Goal: Task Accomplishment & Management: Manage account settings

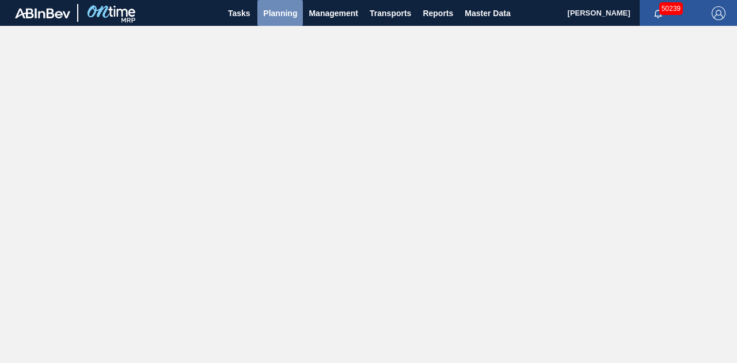
click at [284, 19] on span "Planning" at bounding box center [280, 13] width 34 height 14
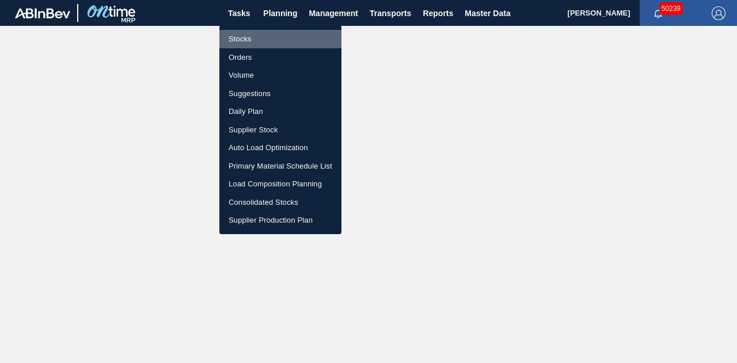
click at [237, 36] on li "Stocks" at bounding box center [280, 39] width 122 height 18
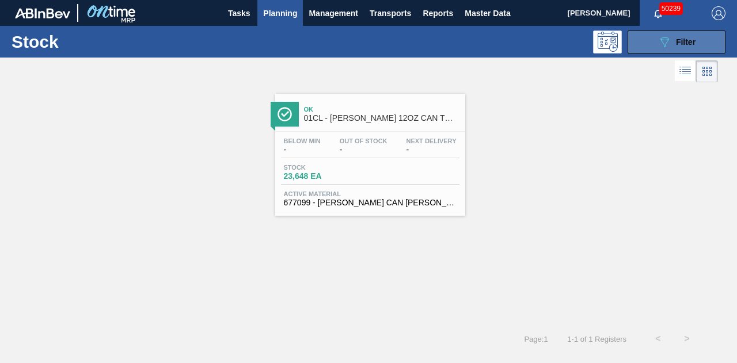
click at [686, 39] on span "Filter" at bounding box center [686, 41] width 20 height 9
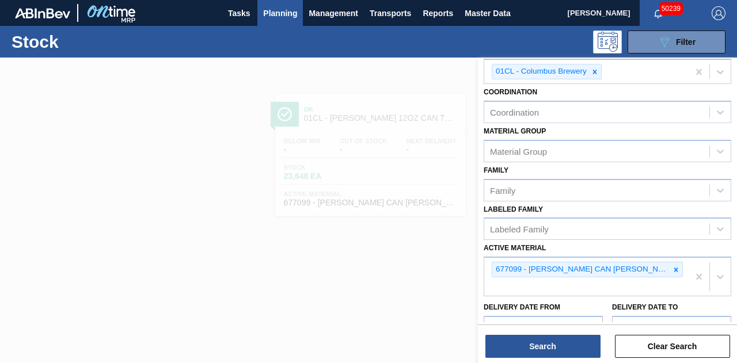
scroll to position [115, 0]
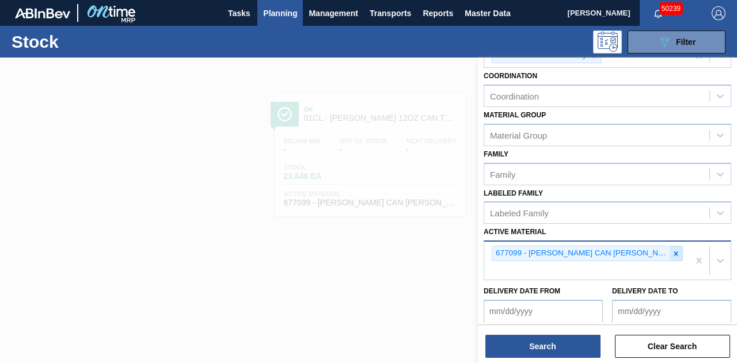
click at [675, 252] on icon at bounding box center [676, 254] width 4 height 4
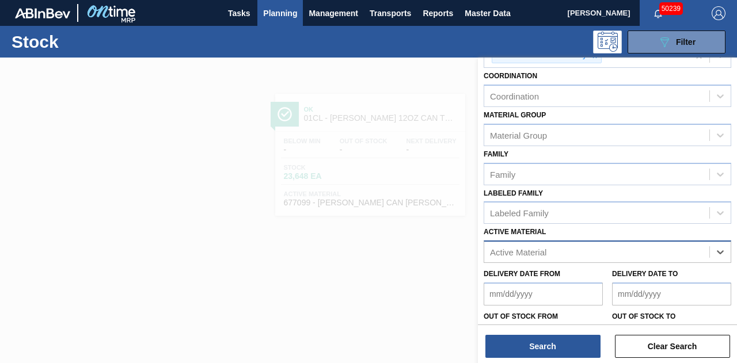
paste Material "748231"
type Material "748231"
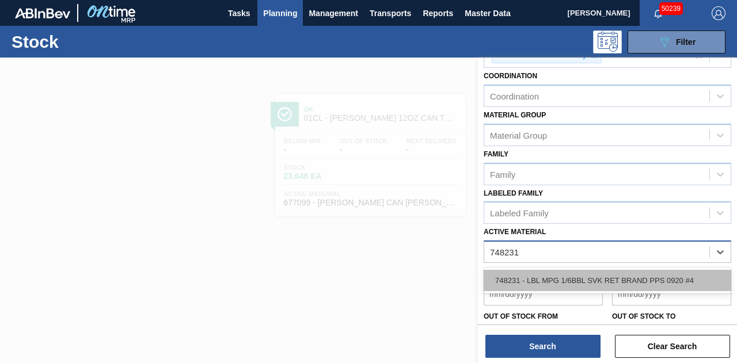
click at [553, 278] on div "748231 - LBL MPG 1/6BBL SVK RET BRAND PPS 0920 #4" at bounding box center [608, 280] width 248 height 21
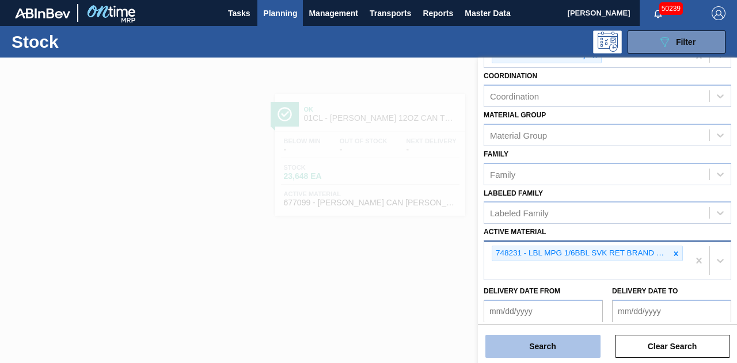
click at [525, 352] on button "Search" at bounding box center [542, 346] width 115 height 23
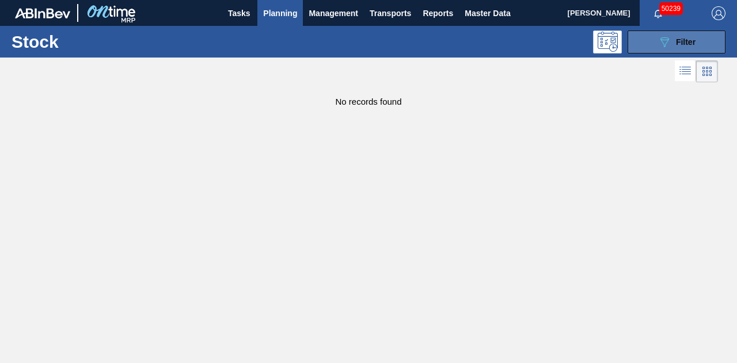
click at [671, 52] on button "089F7B8B-B2A5-4AFE-B5C0-19BA573D28AC Filter" at bounding box center [677, 42] width 98 height 23
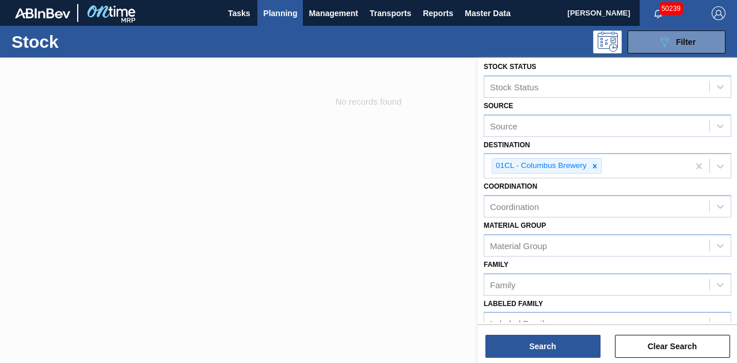
scroll to position [0, 0]
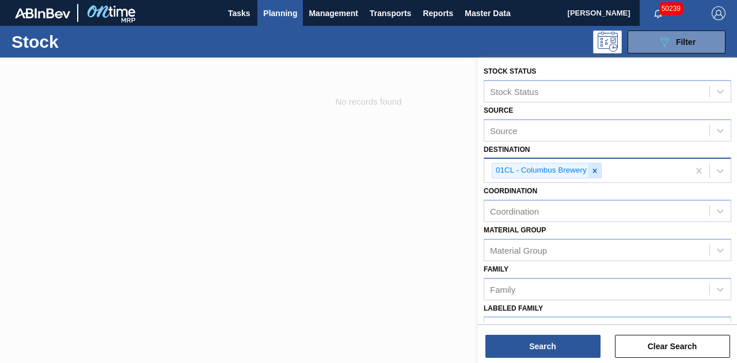
click at [594, 170] on icon at bounding box center [595, 171] width 4 height 4
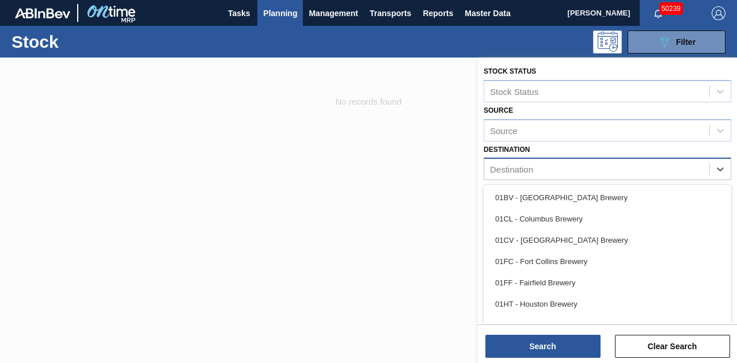
click at [605, 170] on div "Destination" at bounding box center [596, 169] width 225 height 17
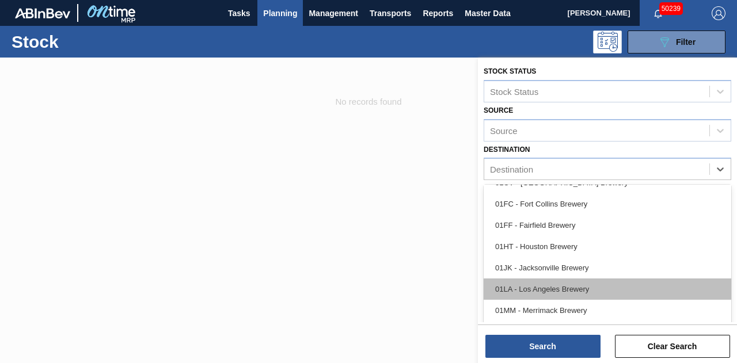
scroll to position [88, 0]
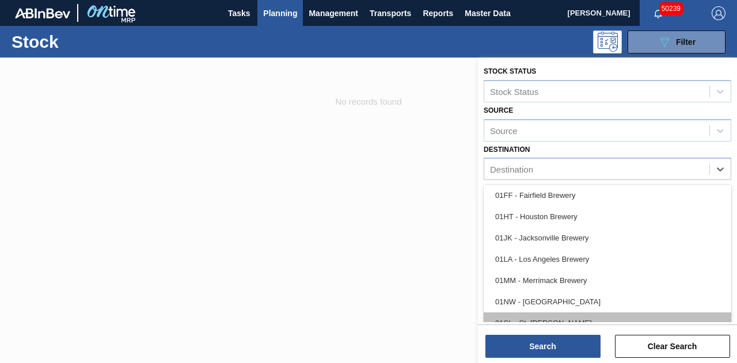
click at [568, 316] on div "01SL - St. [PERSON_NAME]" at bounding box center [608, 323] width 248 height 21
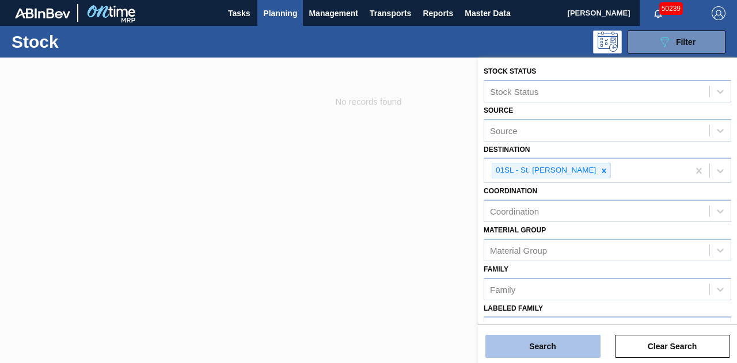
click at [534, 349] on button "Search" at bounding box center [542, 346] width 115 height 23
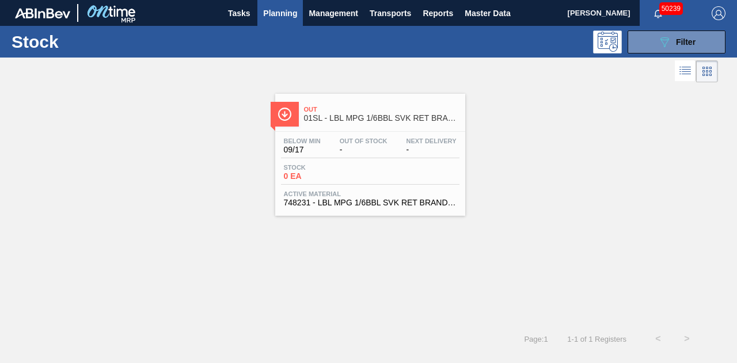
click at [364, 161] on div "Below Min 09/17 Out Of Stock - Next Delivery - Stock 0 EA Active Material 74823…" at bounding box center [370, 171] width 190 height 78
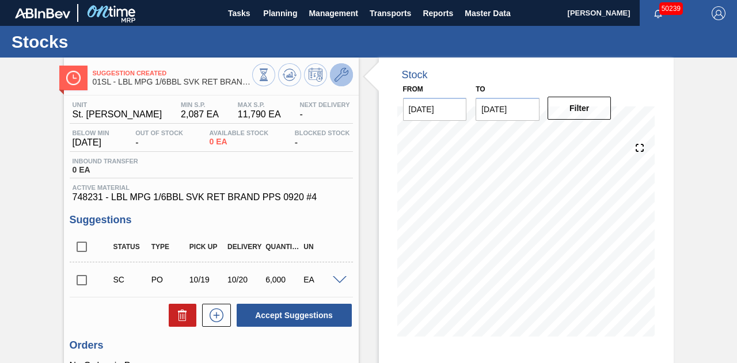
click at [339, 75] on icon at bounding box center [342, 75] width 14 height 14
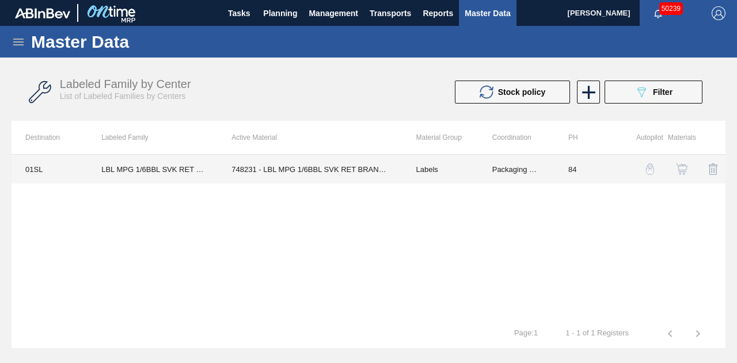
click at [346, 174] on td "748231 - LBL MPG 1/6BBL SVK RET BRAND PPS 0920 #4" at bounding box center [310, 169] width 184 height 29
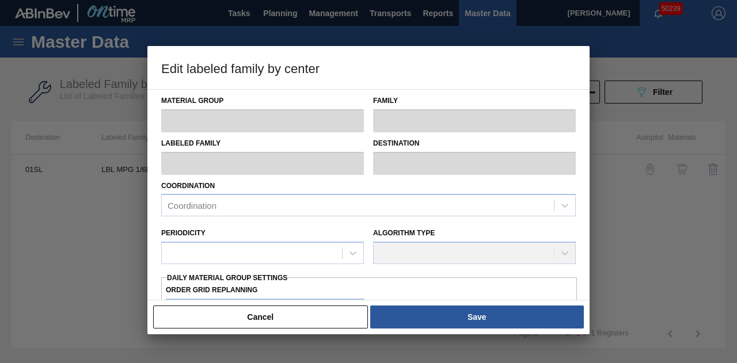
type input "Labels"
type input "Keg Labels"
type input "LBL MPG 1/6BBL SVK RET BRAND PPS #4"
type input "01SL - St. [PERSON_NAME]"
type input "84"
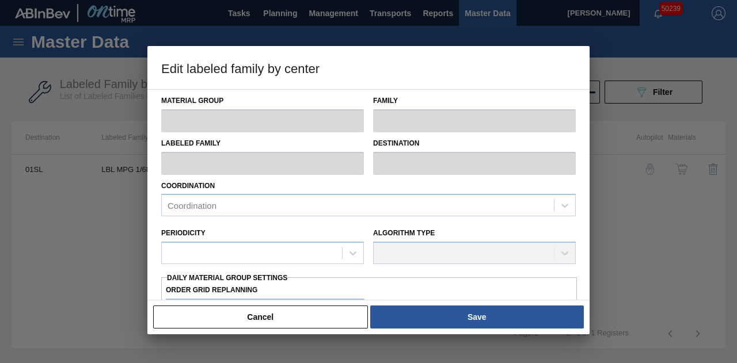
type input "2,087"
type input "11,790"
type input "50"
type input "6,939"
checkbox input "true"
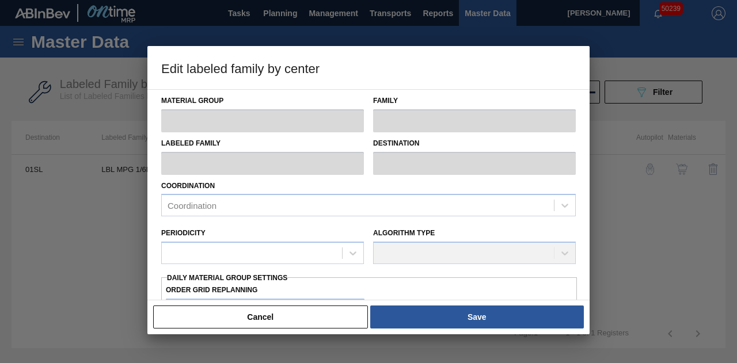
checkbox input "true"
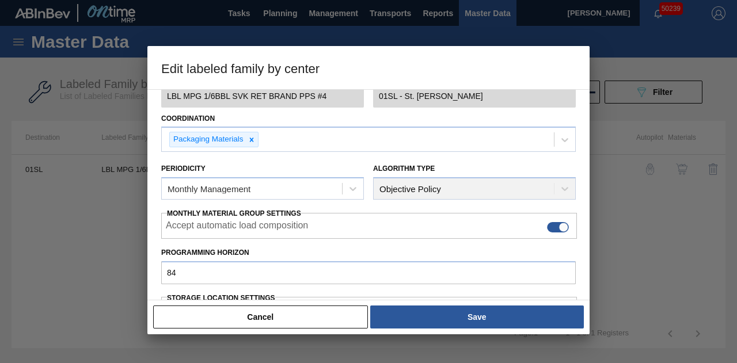
scroll to position [298, 0]
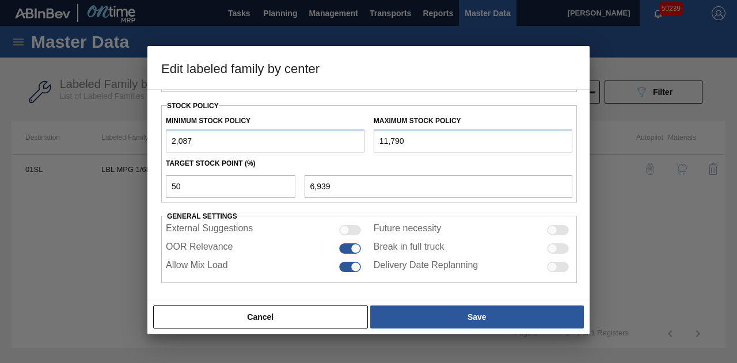
drag, startPoint x: 208, startPoint y: 138, endPoint x: 134, endPoint y: 142, distance: 75.0
click at [134, 142] on div "Edit labeled family by center Material Group Labels Family Keg Labels Labeled F…" at bounding box center [368, 181] width 737 height 363
type input "0"
type input "5,895"
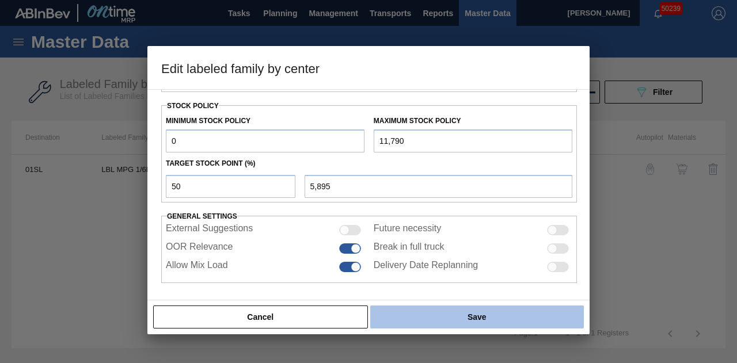
type input "0"
click at [448, 322] on button "Save" at bounding box center [477, 317] width 214 height 23
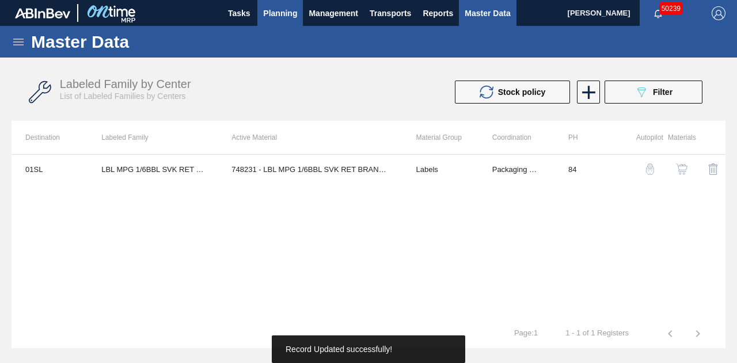
click at [279, 12] on span "Planning" at bounding box center [280, 13] width 34 height 14
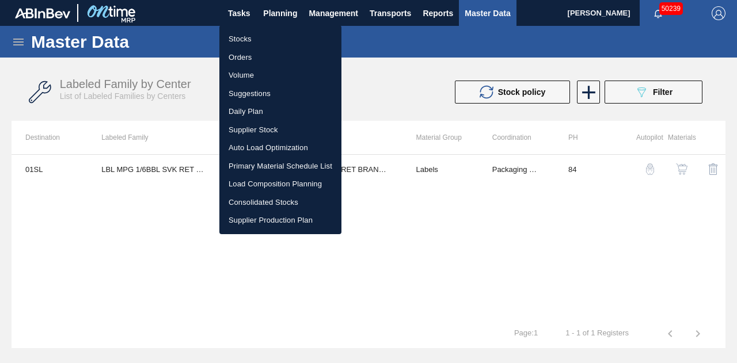
drag, startPoint x: 241, startPoint y: 40, endPoint x: 673, endPoint y: 19, distance: 431.8
click at [241, 40] on li "Stocks" at bounding box center [280, 39] width 122 height 18
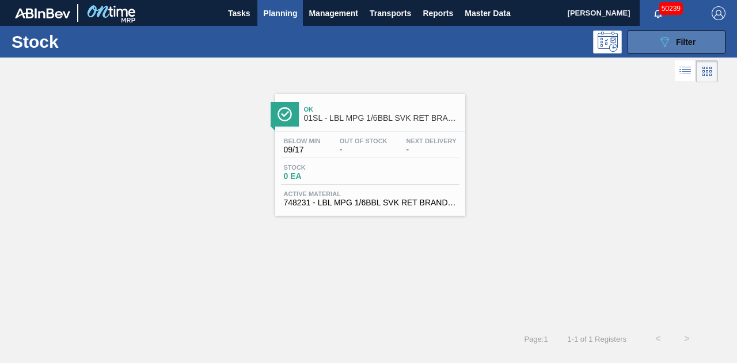
click at [693, 41] on span "Filter" at bounding box center [686, 41] width 20 height 9
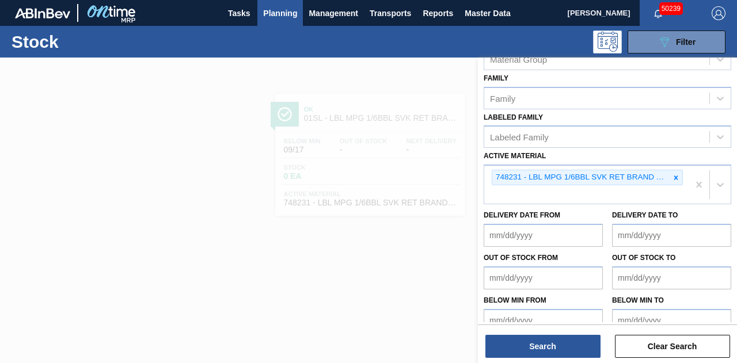
scroll to position [204, 0]
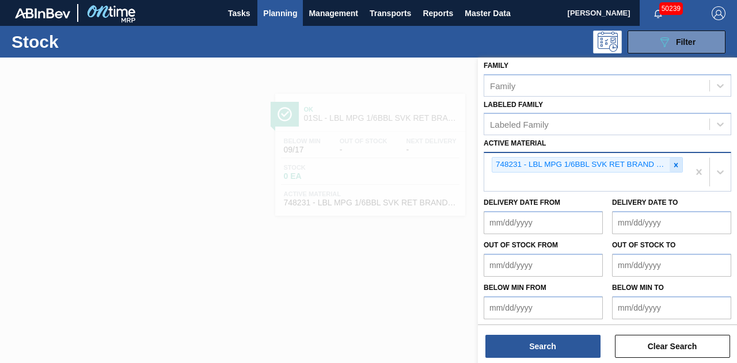
click at [674, 164] on icon at bounding box center [676, 165] width 4 height 4
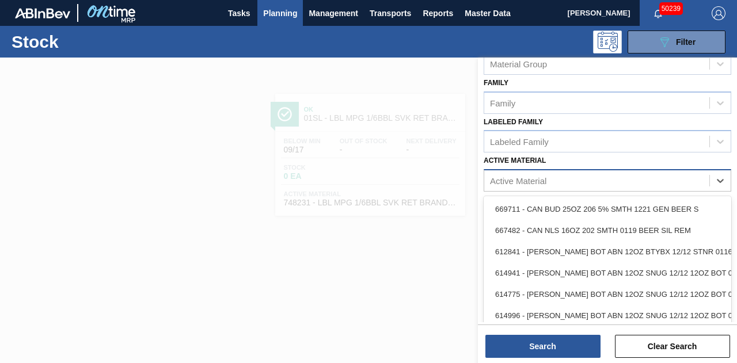
click at [537, 176] on div "Stock Status Stock Status Source Source Destination 01SL - St. Louis Brewery Co…" at bounding box center [607, 98] width 259 height 454
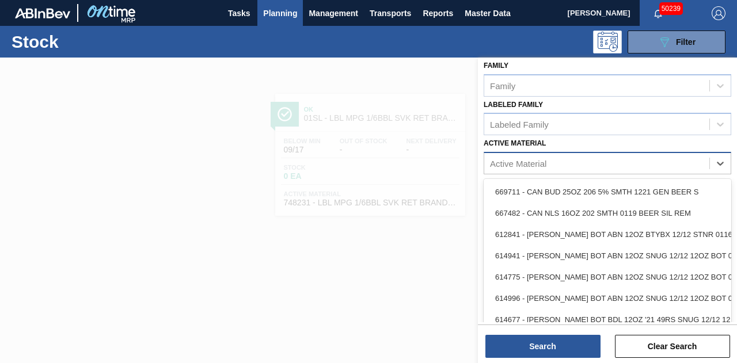
paste Material "748005"
type Material "748005"
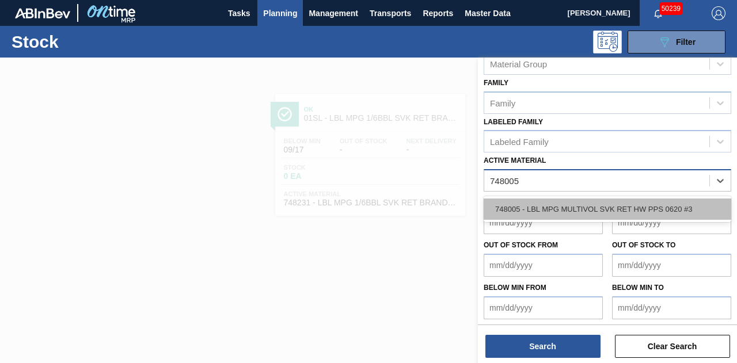
click at [545, 208] on div "748005 - LBL MPG MULTIVOL SVK RET HW PPS 0620 #3" at bounding box center [608, 209] width 248 height 21
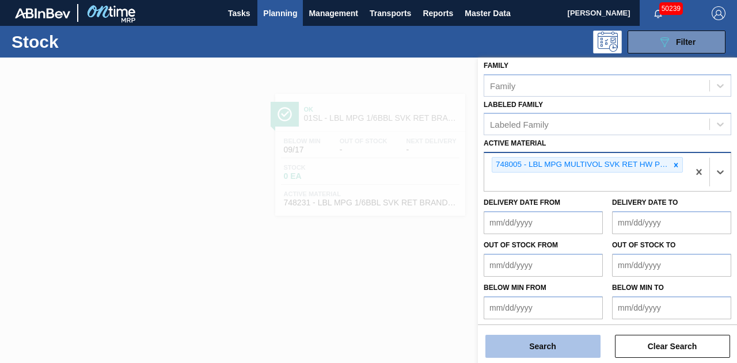
click at [553, 349] on button "Search" at bounding box center [542, 346] width 115 height 23
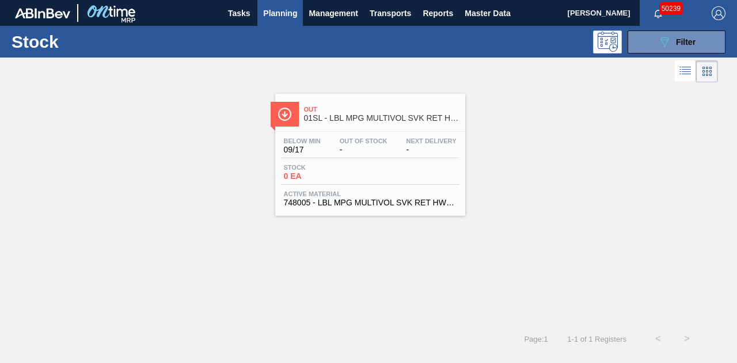
click at [364, 178] on div "Stock 0 EA" at bounding box center [324, 172] width 86 height 17
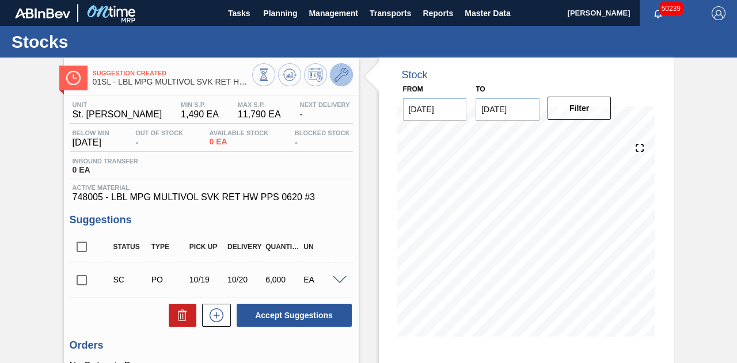
click at [340, 81] on icon at bounding box center [342, 75] width 14 height 14
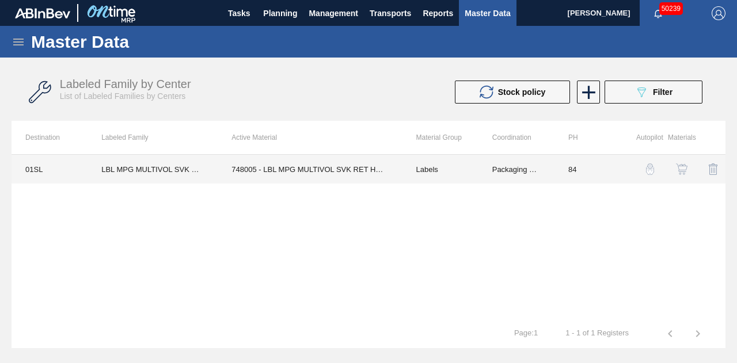
click at [343, 172] on td "748005 - LBL MPG MULTIVOL SVK RET HW PPS 0620 #3" at bounding box center [310, 169] width 184 height 29
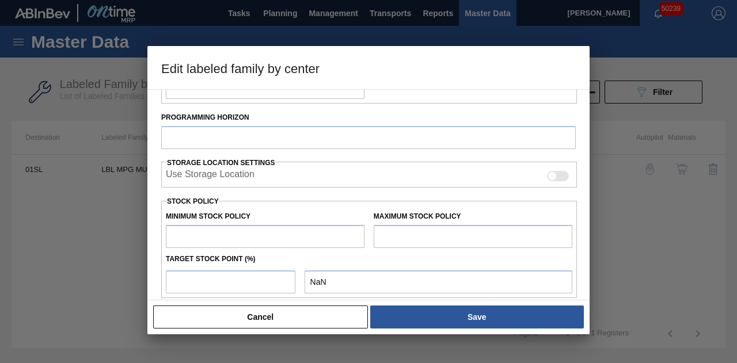
type input "Labels"
type input "Keg Labels"
type input "LBL MPG MULTIVOL SVK RET HW PPS #3"
type input "01SL - St. [PERSON_NAME]"
type input "84"
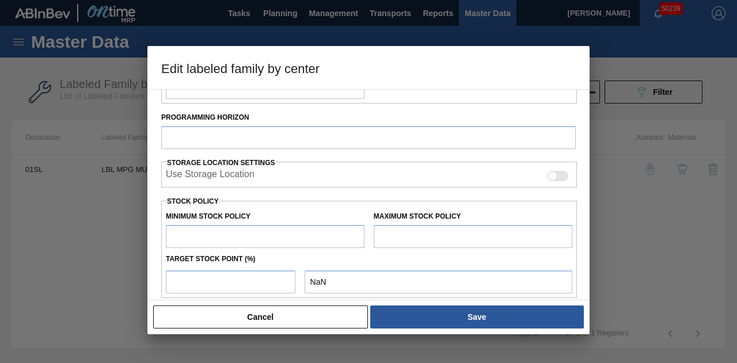
type input "1,490"
type input "11,790"
type input "50"
type input "6,640"
checkbox input "true"
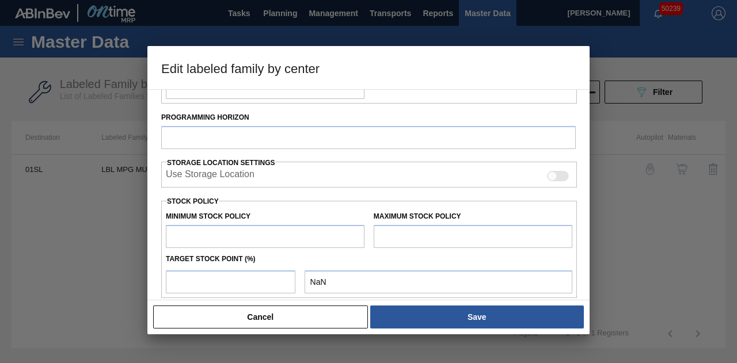
checkbox input "true"
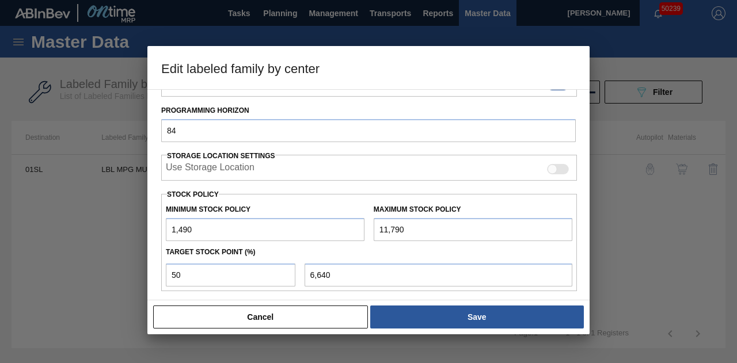
drag, startPoint x: 213, startPoint y: 218, endPoint x: 138, endPoint y: 230, distance: 76.3
click at [138, 230] on div "Edit labeled family by center Material Group Labels Family Keg Labels Labeled F…" at bounding box center [368, 181] width 737 height 363
type input "0"
type input "5,895"
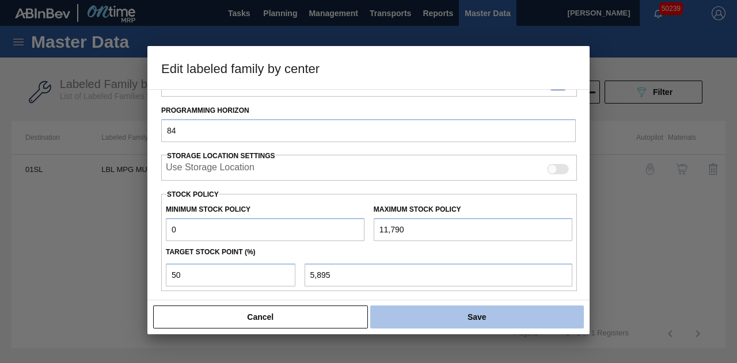
type input "0"
click at [473, 313] on button "Save" at bounding box center [477, 317] width 214 height 23
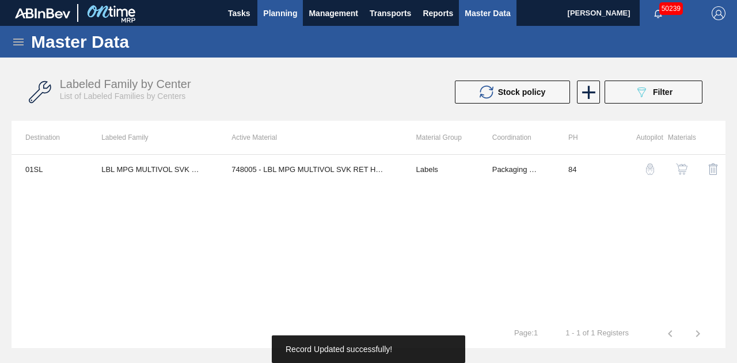
click at [278, 16] on span "Planning" at bounding box center [280, 13] width 34 height 14
